Goal: Register for event/course

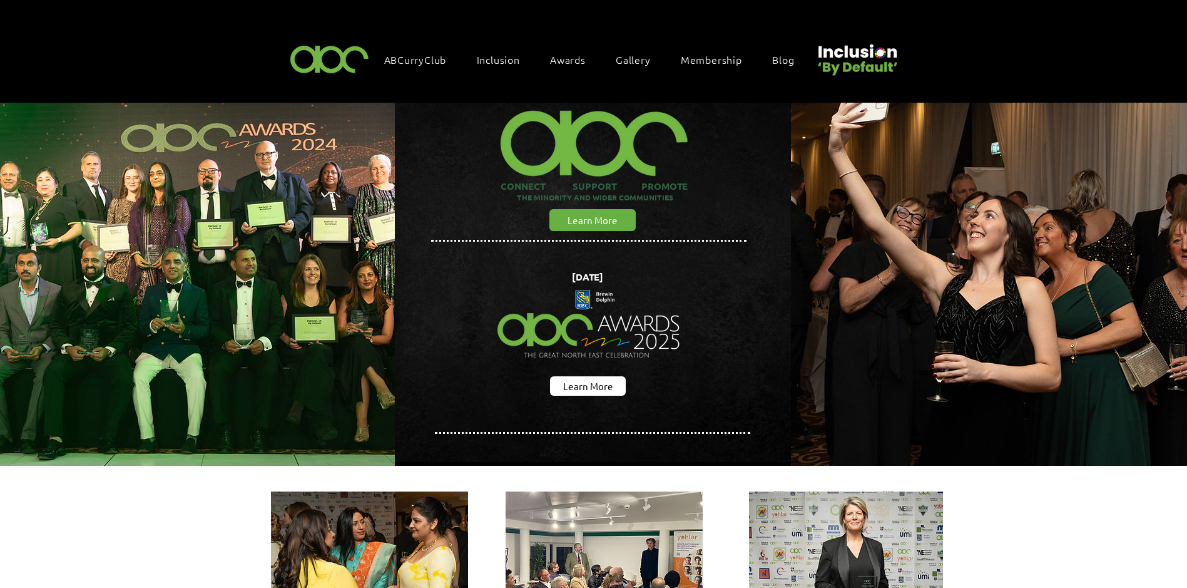
click at [790, 327] on img "main content" at bounding box center [593, 282] width 396 height 359
click at [405, 61] on span "ABCurryClub" at bounding box center [415, 60] width 63 height 14
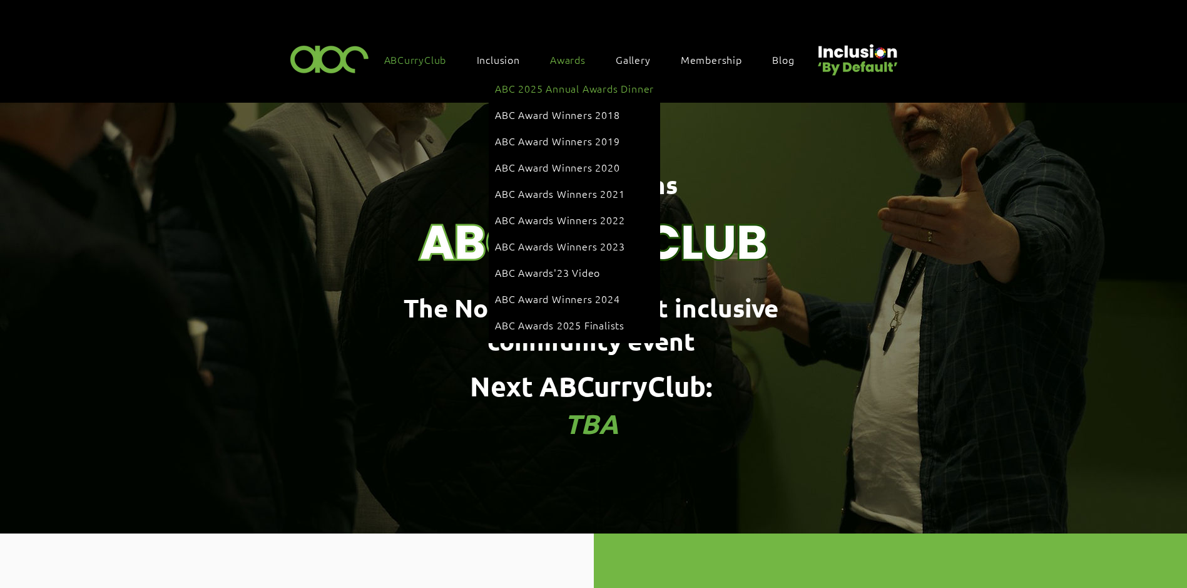
click at [558, 84] on span "ABC 2025 Annual Awards Dinner" at bounding box center [574, 88] width 159 height 14
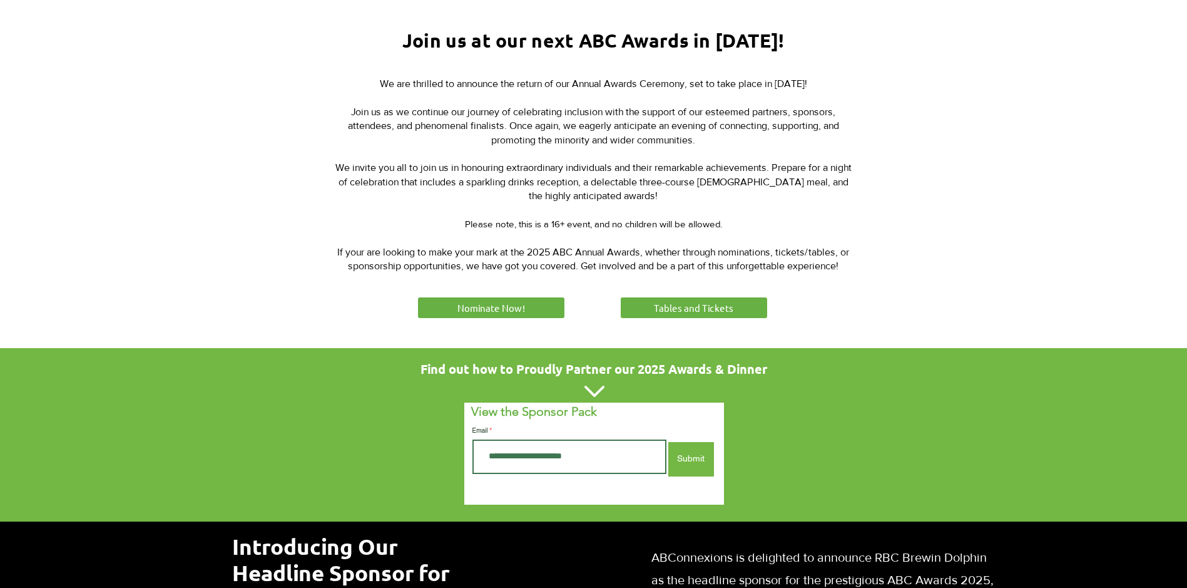
scroll to position [427, 0]
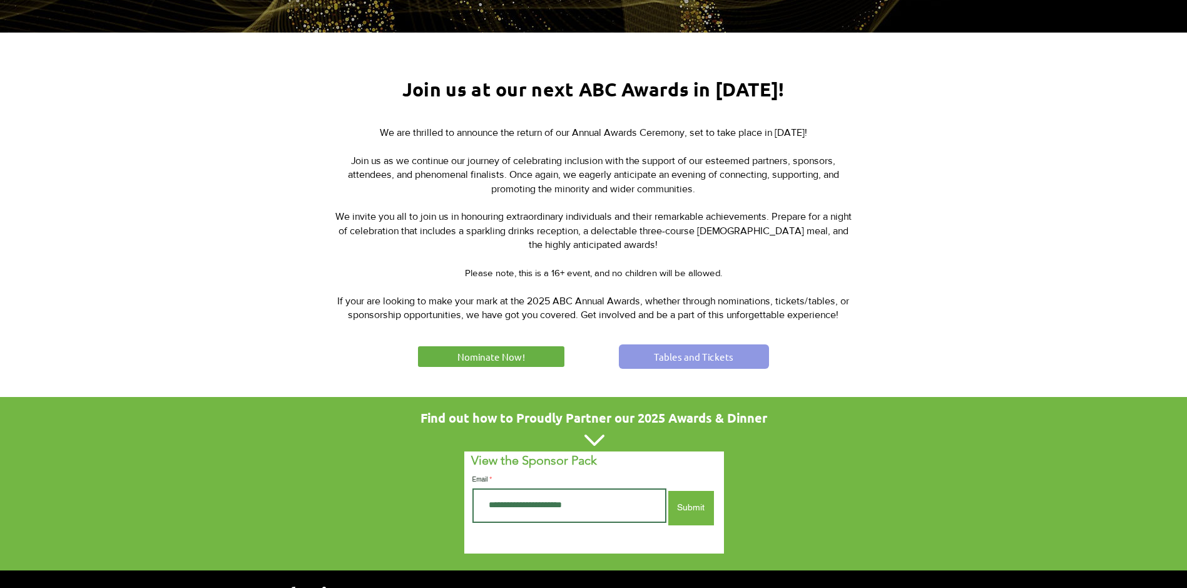
click at [667, 344] on link "Tables and Tickets" at bounding box center [694, 356] width 150 height 24
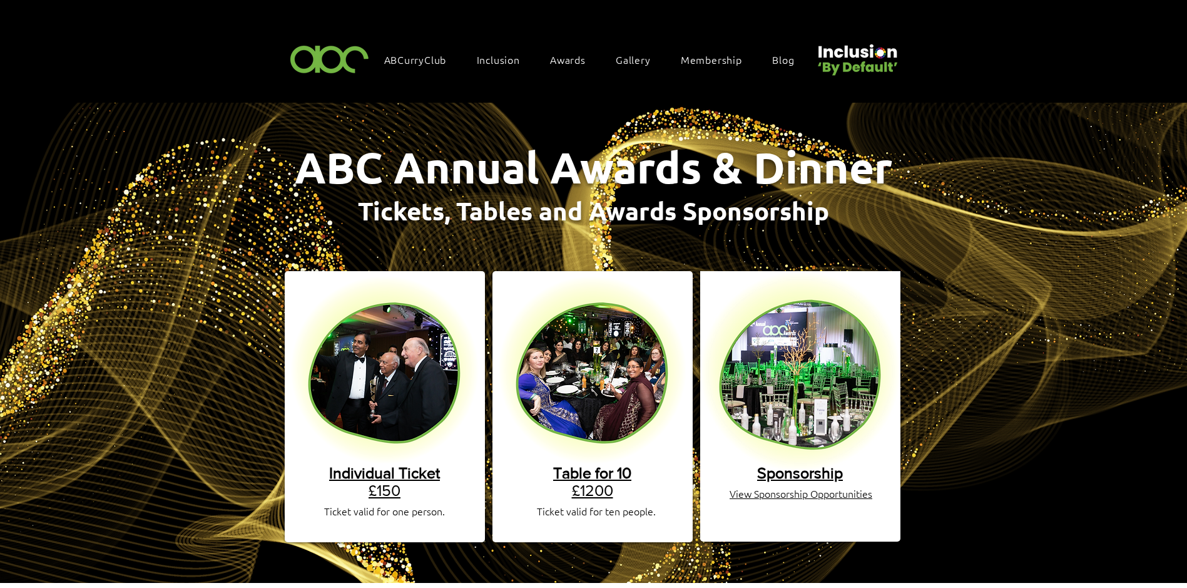
click at [575, 466] on span "Table for 10" at bounding box center [592, 473] width 78 height 18
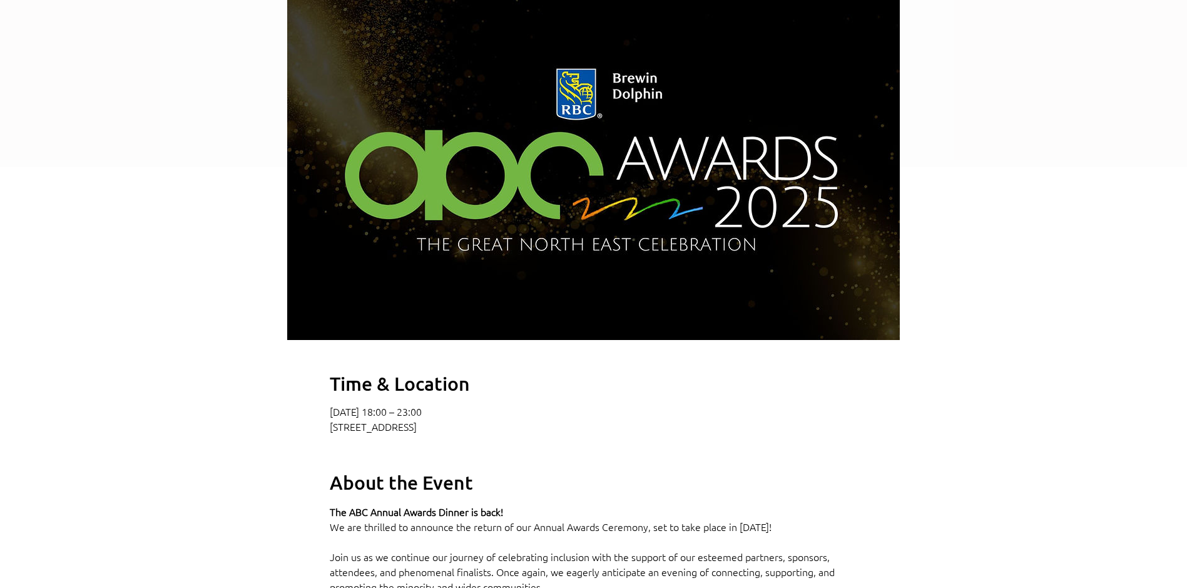
scroll to position [388, 0]
